Goal: Task Accomplishment & Management: Use online tool/utility

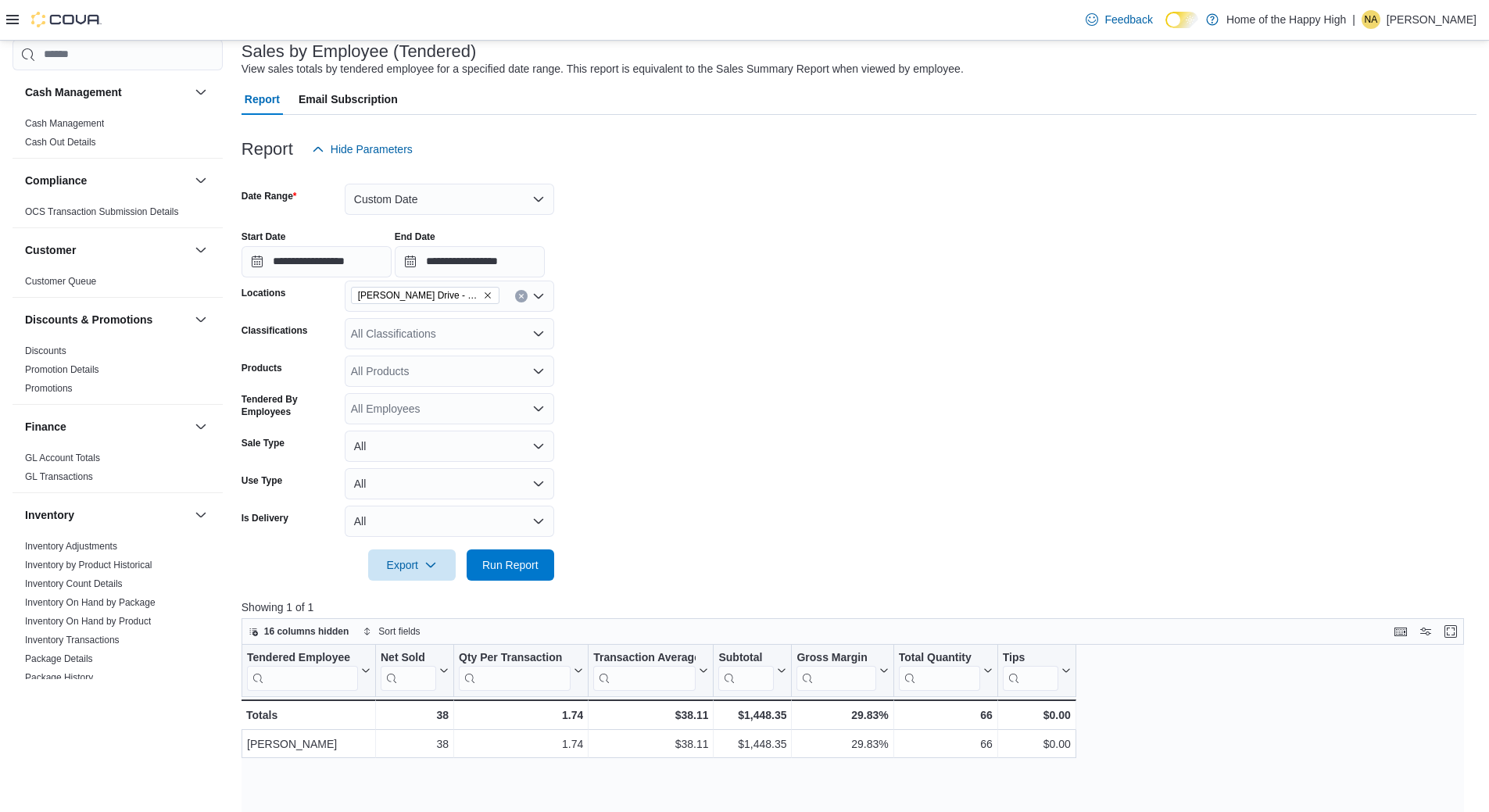
scroll to position [98, 0]
click at [457, 207] on button "Custom Date" at bounding box center [449, 200] width 209 height 31
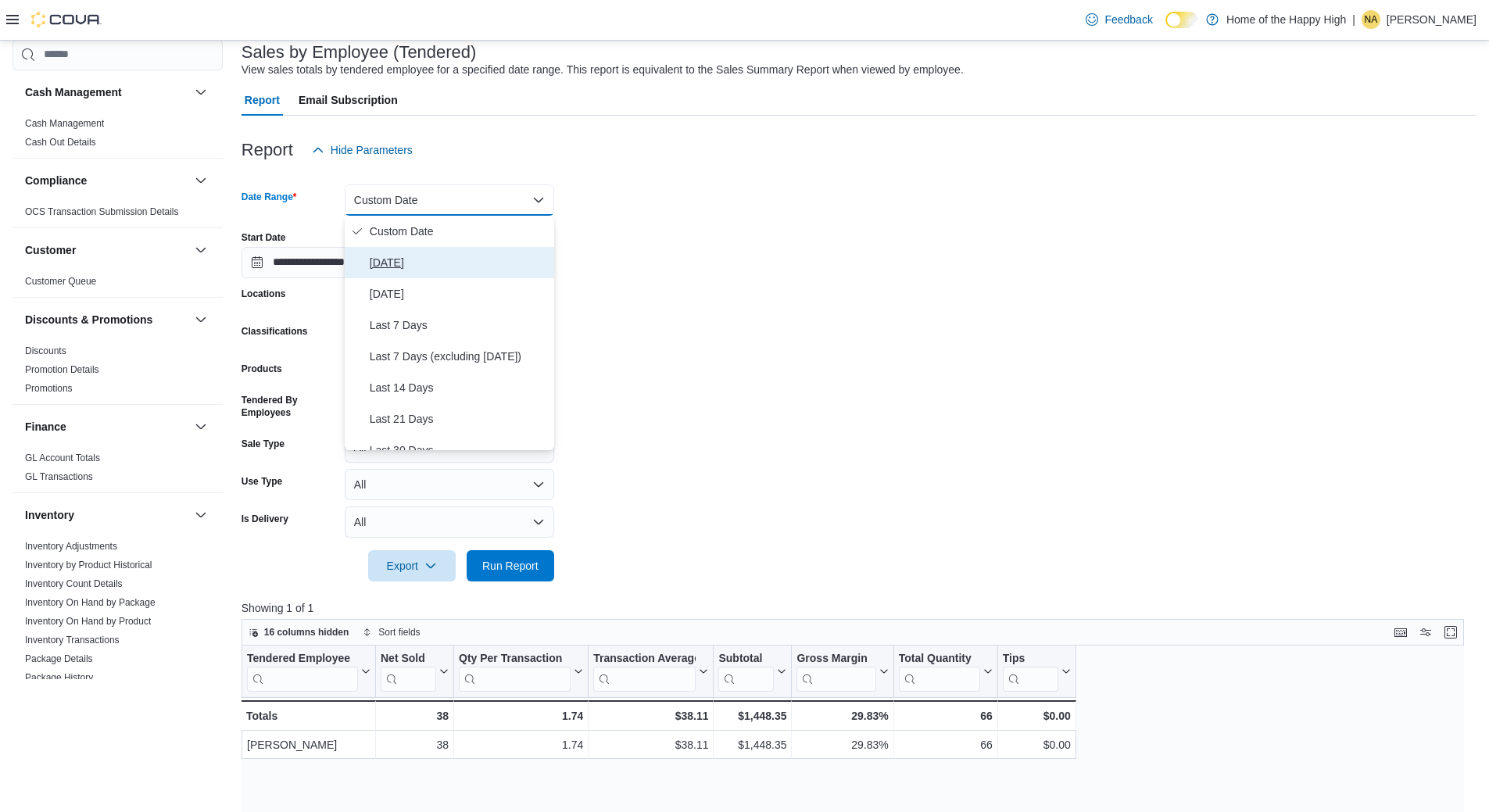
click at [423, 256] on span "Today" at bounding box center [458, 262] width 178 height 19
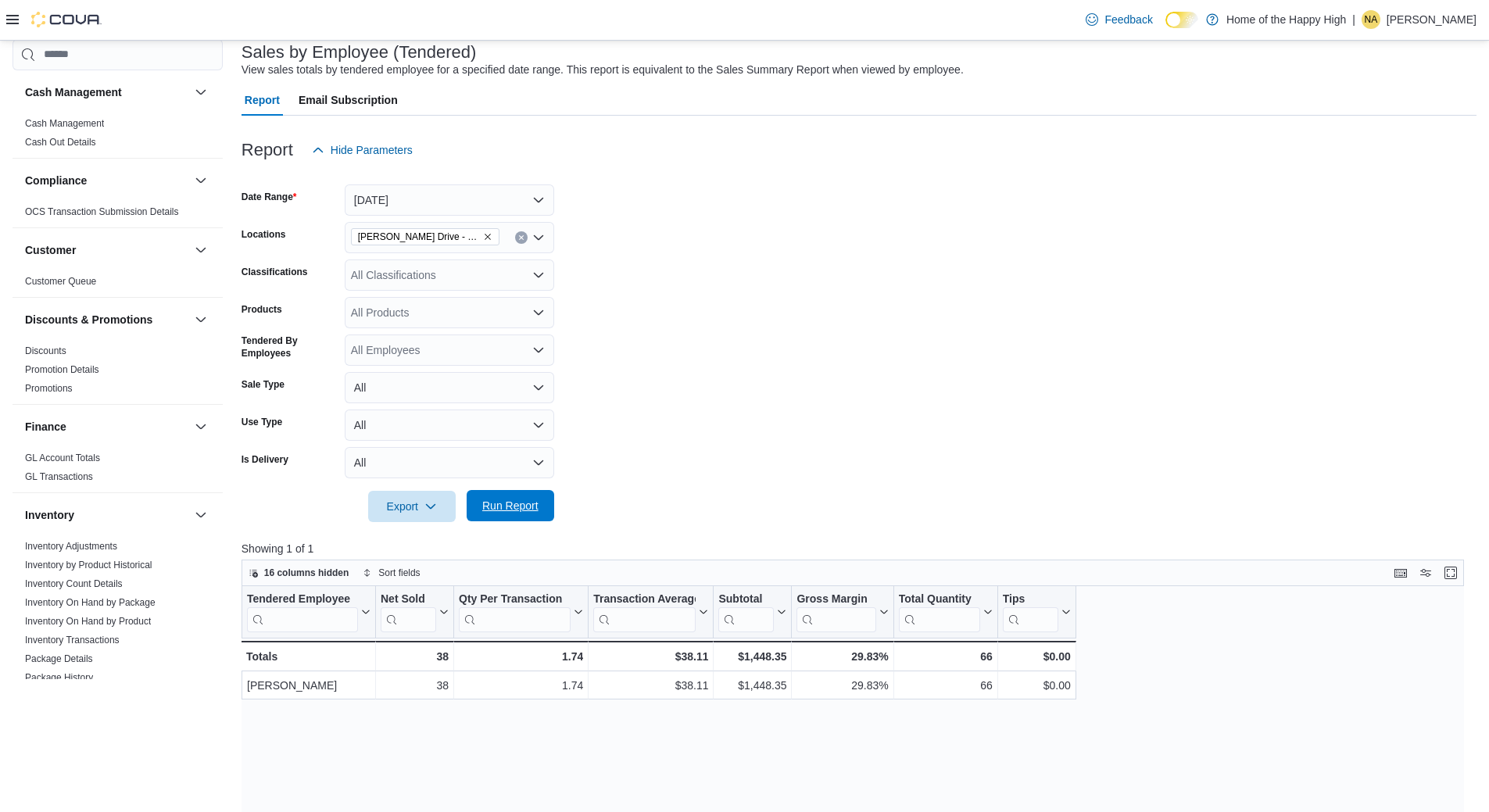
click at [508, 504] on span "Run Report" at bounding box center [510, 505] width 57 height 16
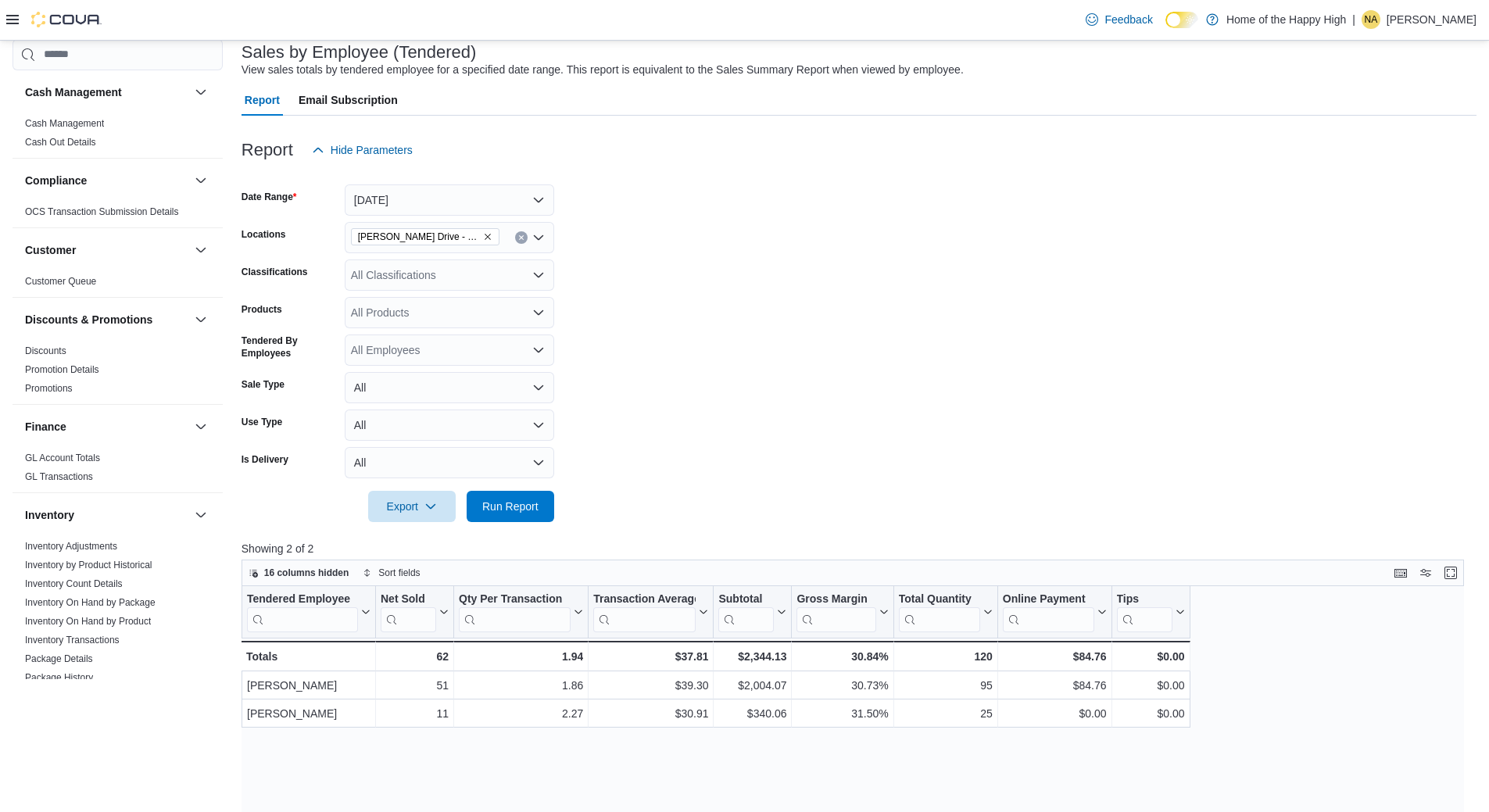
click at [1422, 24] on p "Nikki Abramovic" at bounding box center [1430, 19] width 90 height 19
click at [1372, 152] on span "Sign Out" at bounding box center [1375, 155] width 43 height 16
